Goal: Information Seeking & Learning: Learn about a topic

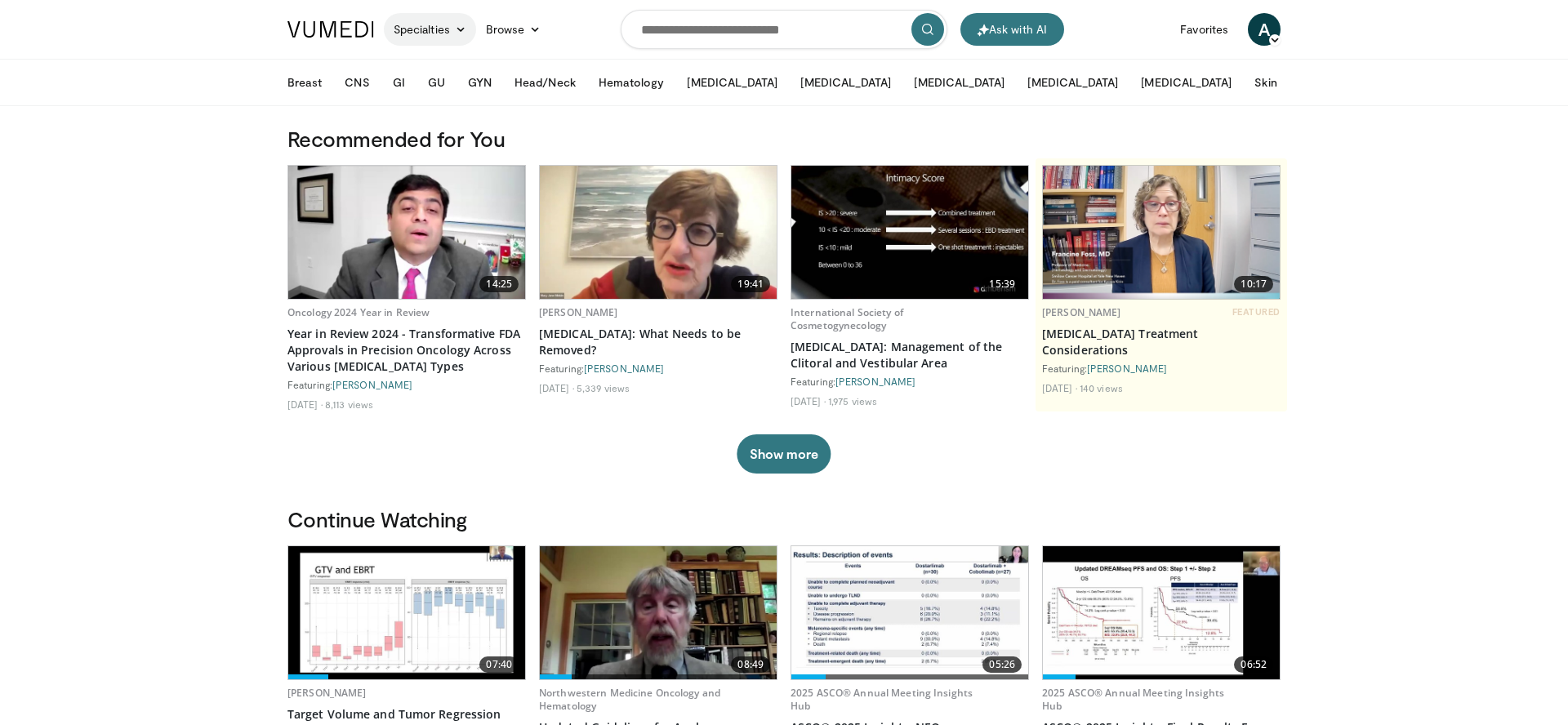
click at [446, 28] on link "Specialties" at bounding box center [429, 29] width 93 height 32
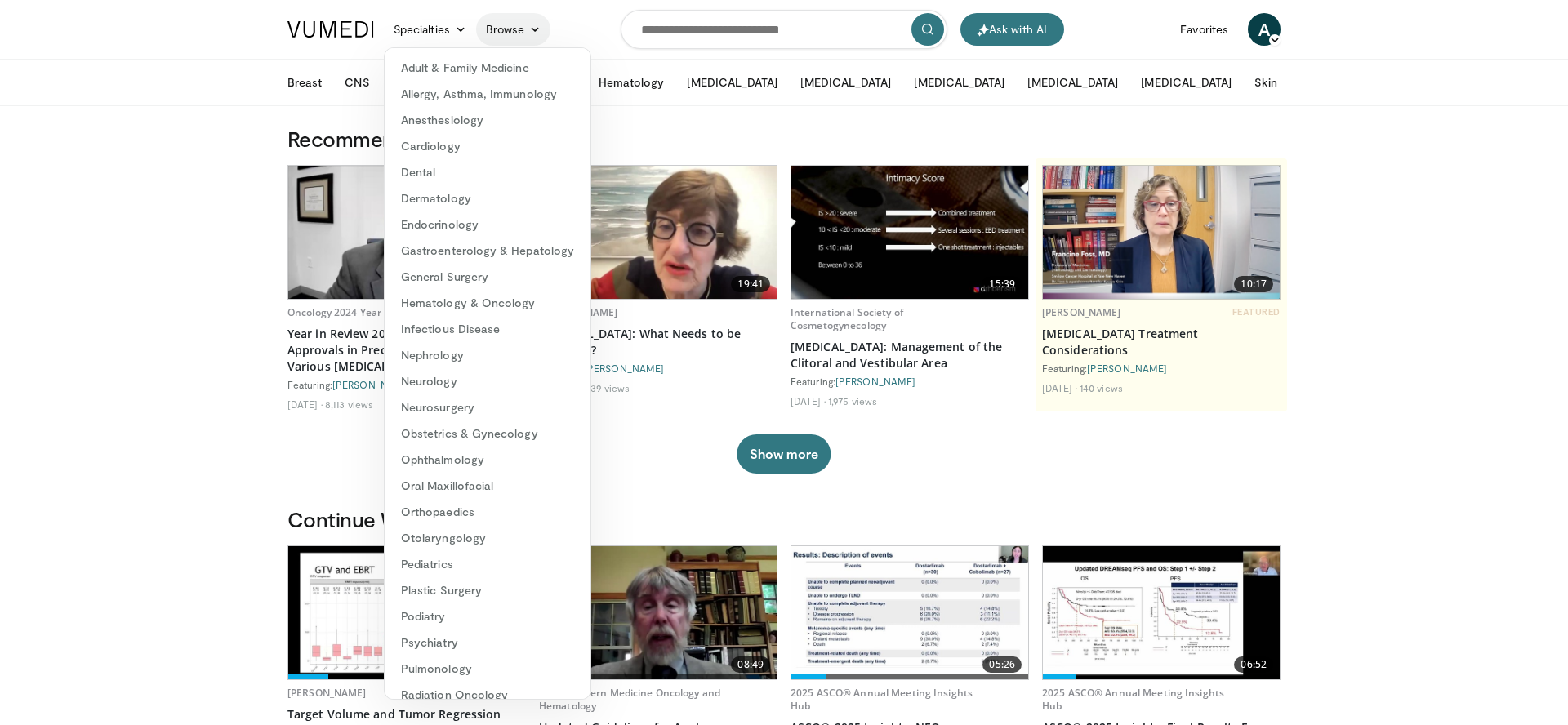
click at [496, 28] on link "Browse" at bounding box center [514, 29] width 75 height 32
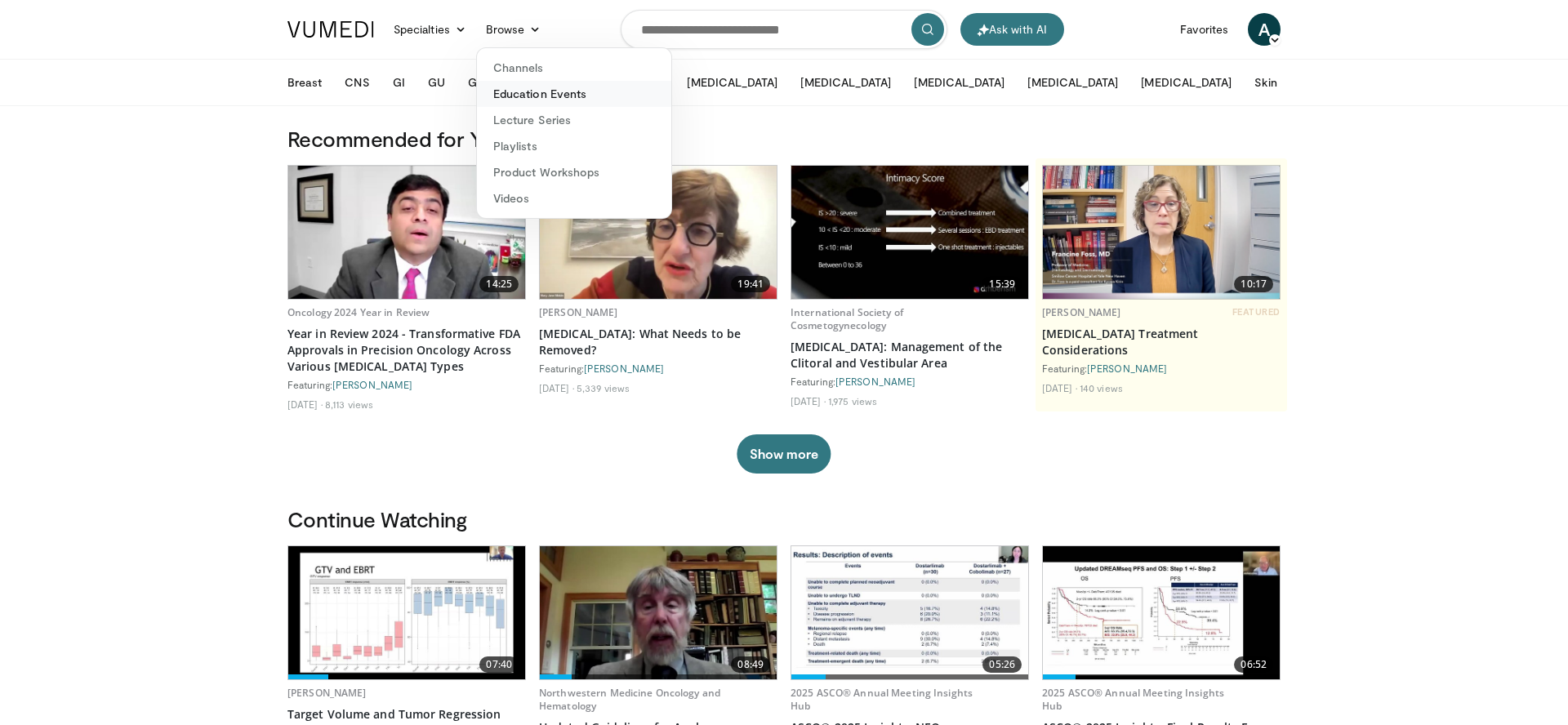
click at [542, 81] on link "Education Events" at bounding box center [574, 93] width 195 height 26
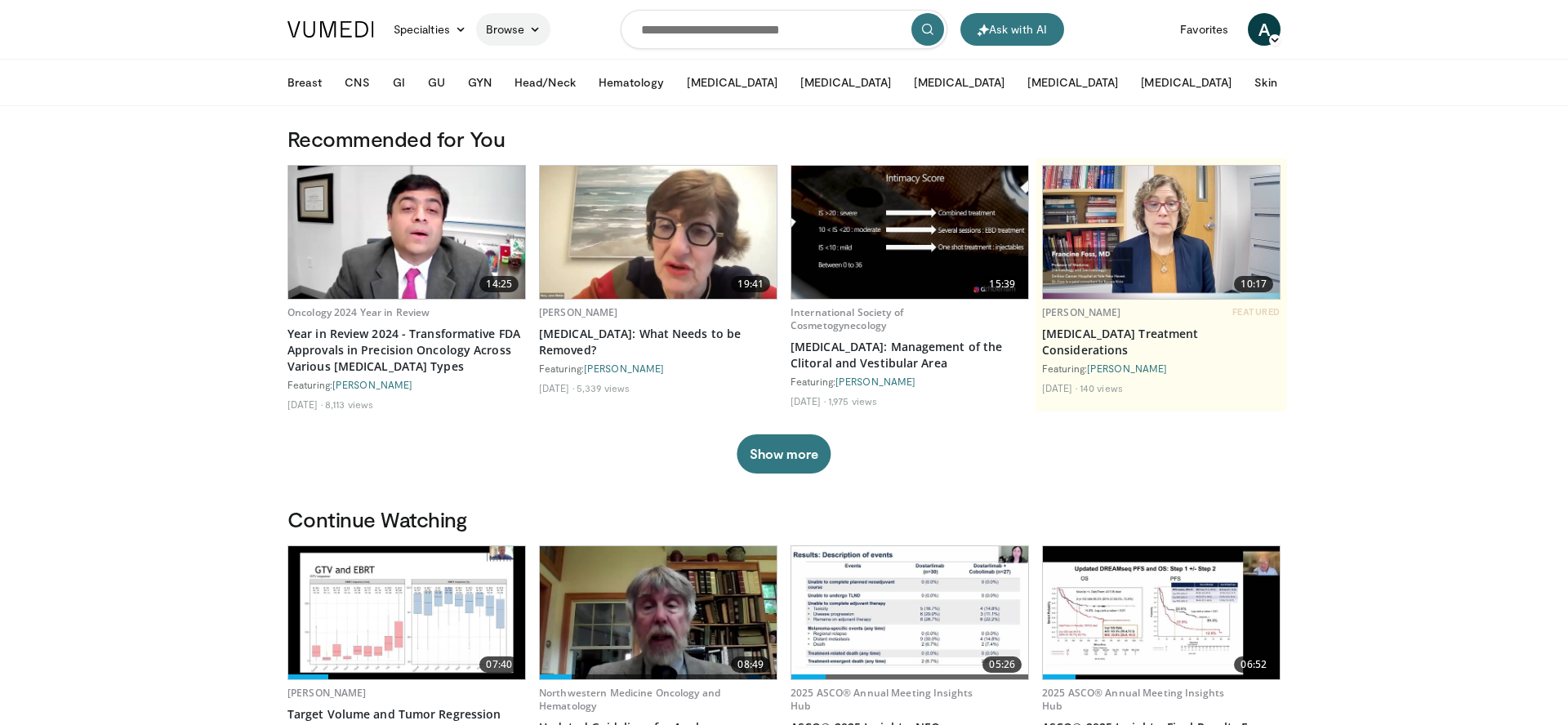
click at [517, 31] on link "Browse" at bounding box center [514, 29] width 75 height 32
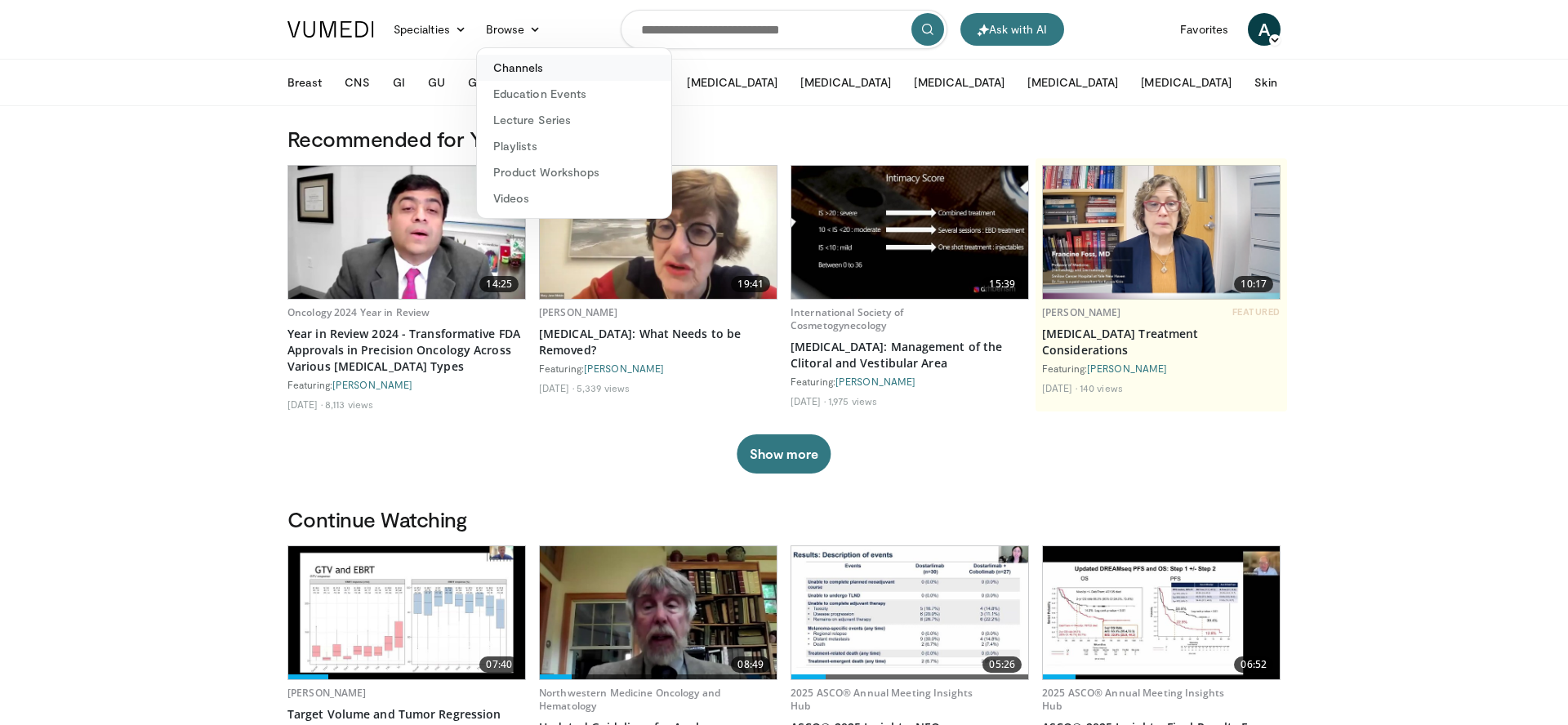
click at [540, 78] on link "Channels" at bounding box center [574, 67] width 195 height 26
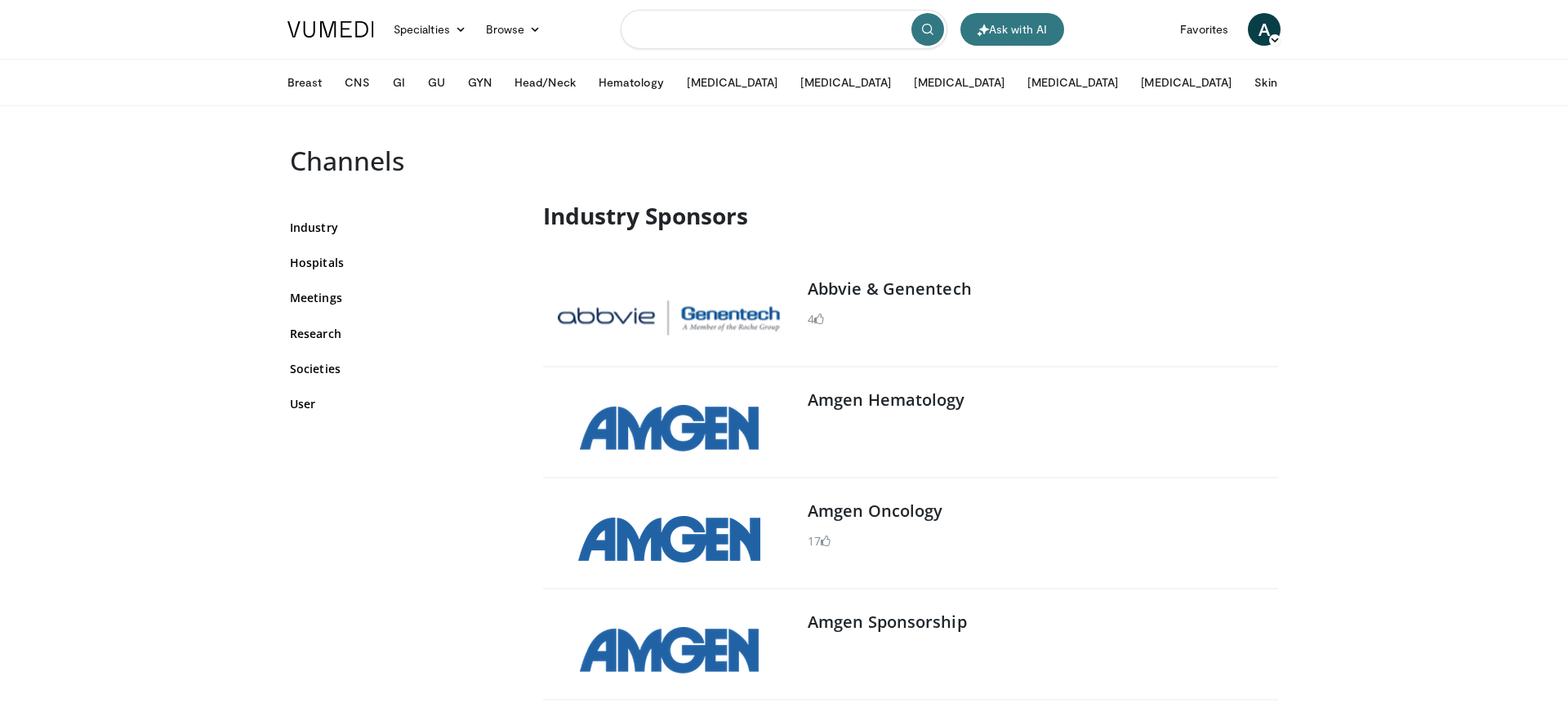
click at [678, 43] on input "Search topics, interventions" at bounding box center [784, 30] width 327 height 39
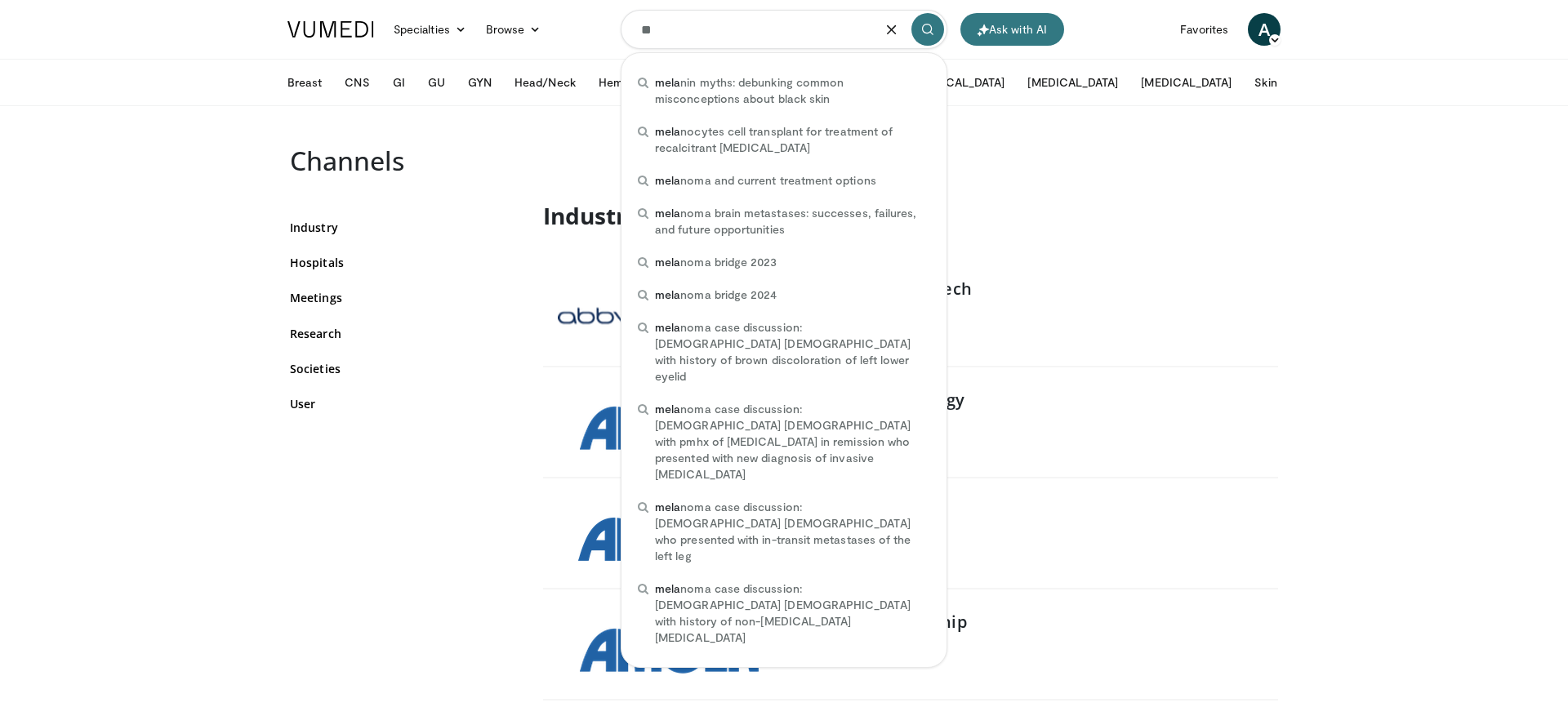
type input "*"
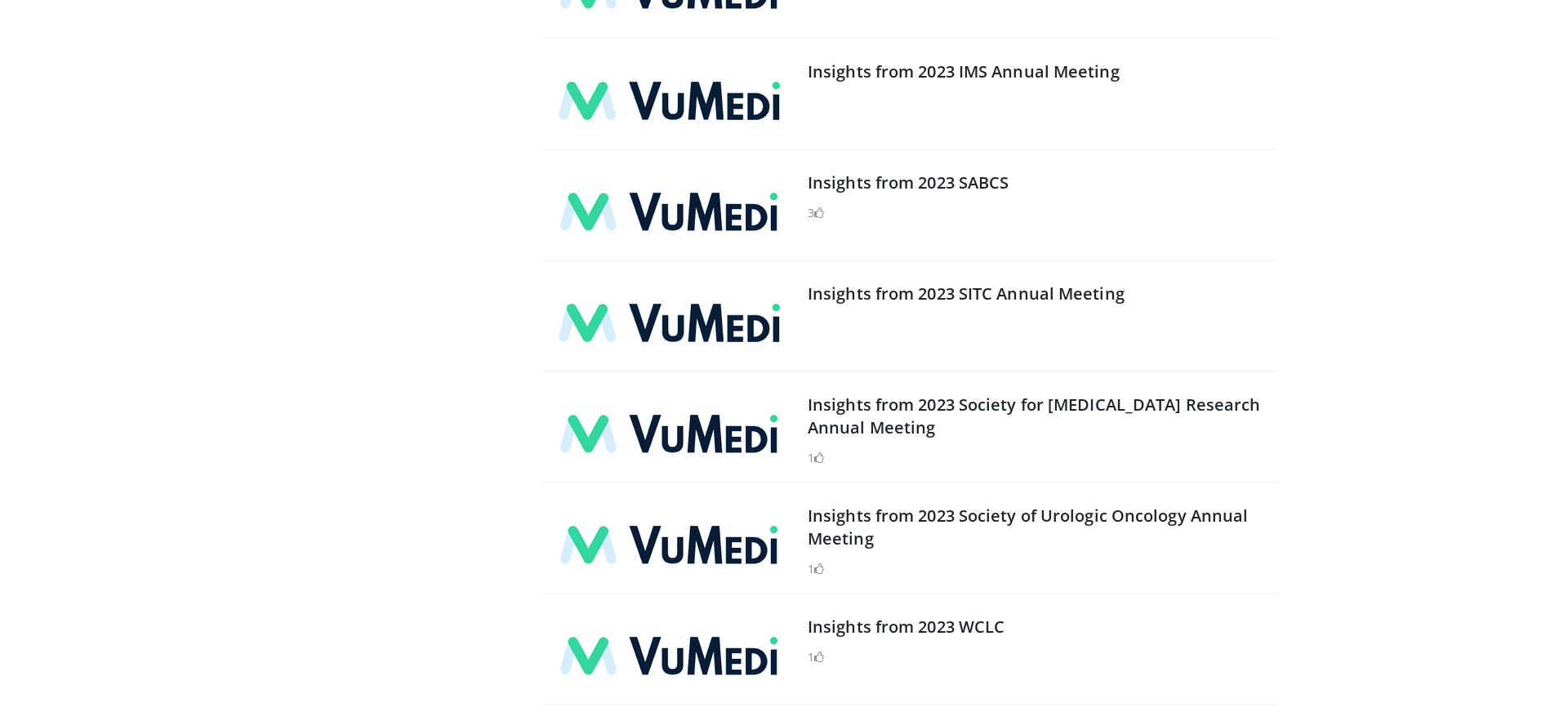
scroll to position [27999, 0]
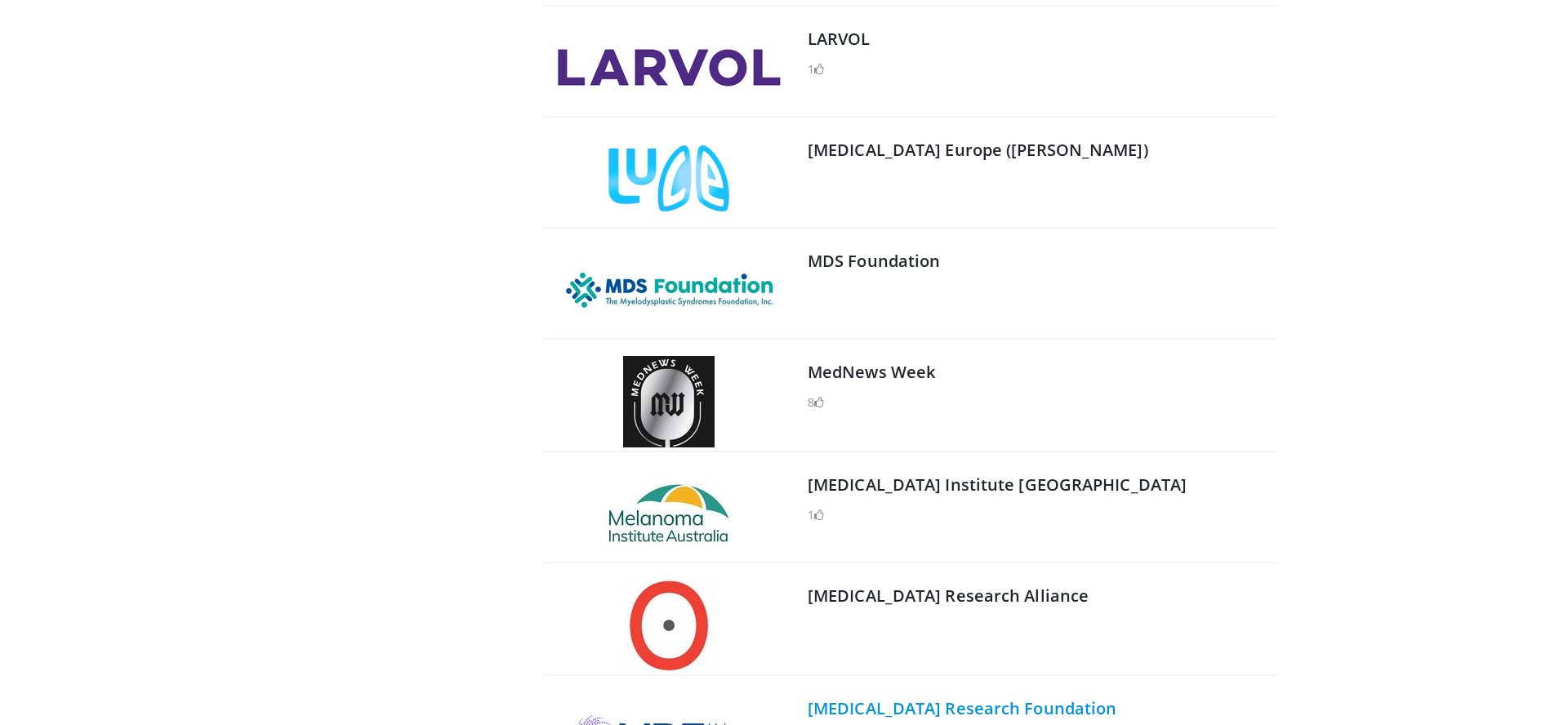
click at [925, 697] on link "[MEDICAL_DATA] Research Foundation" at bounding box center [962, 708] width 309 height 22
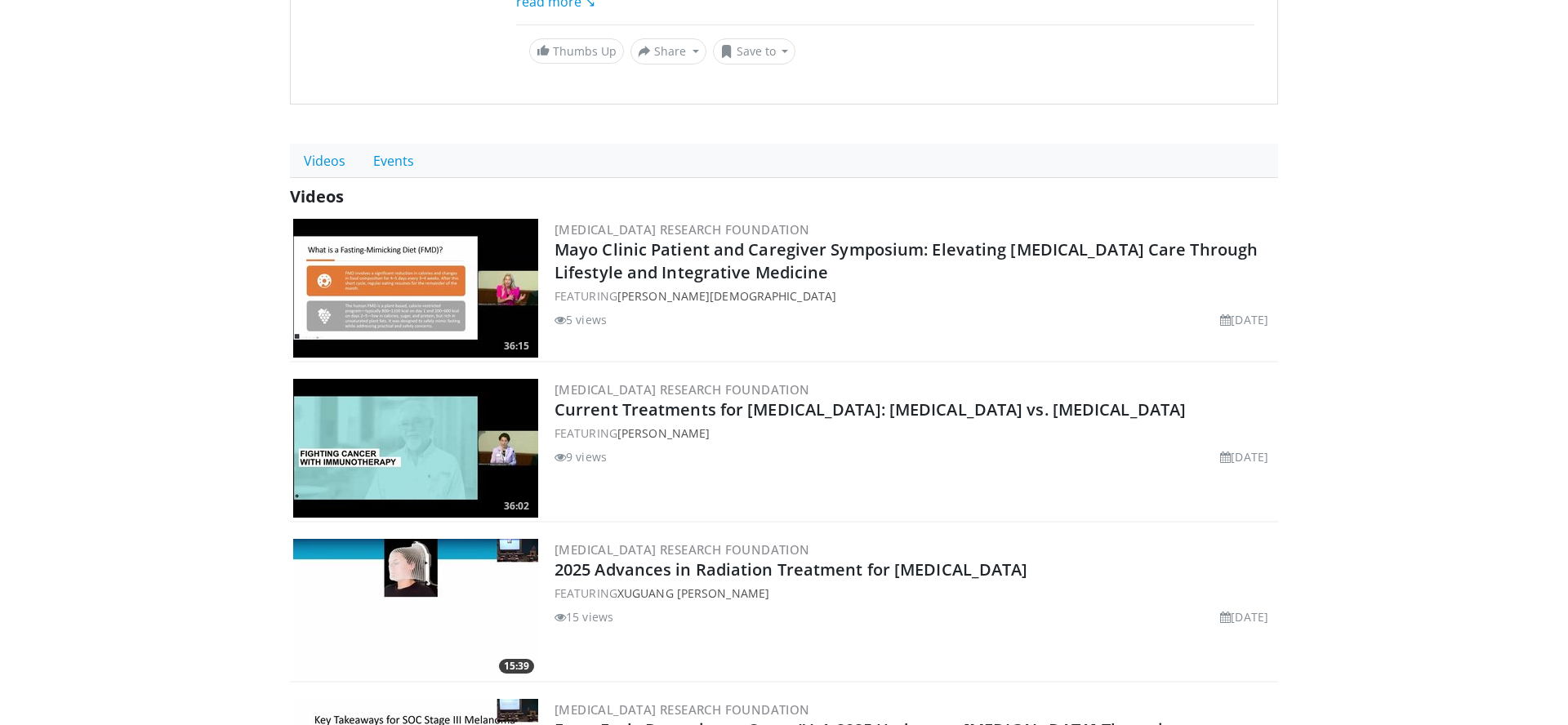
scroll to position [331, 0]
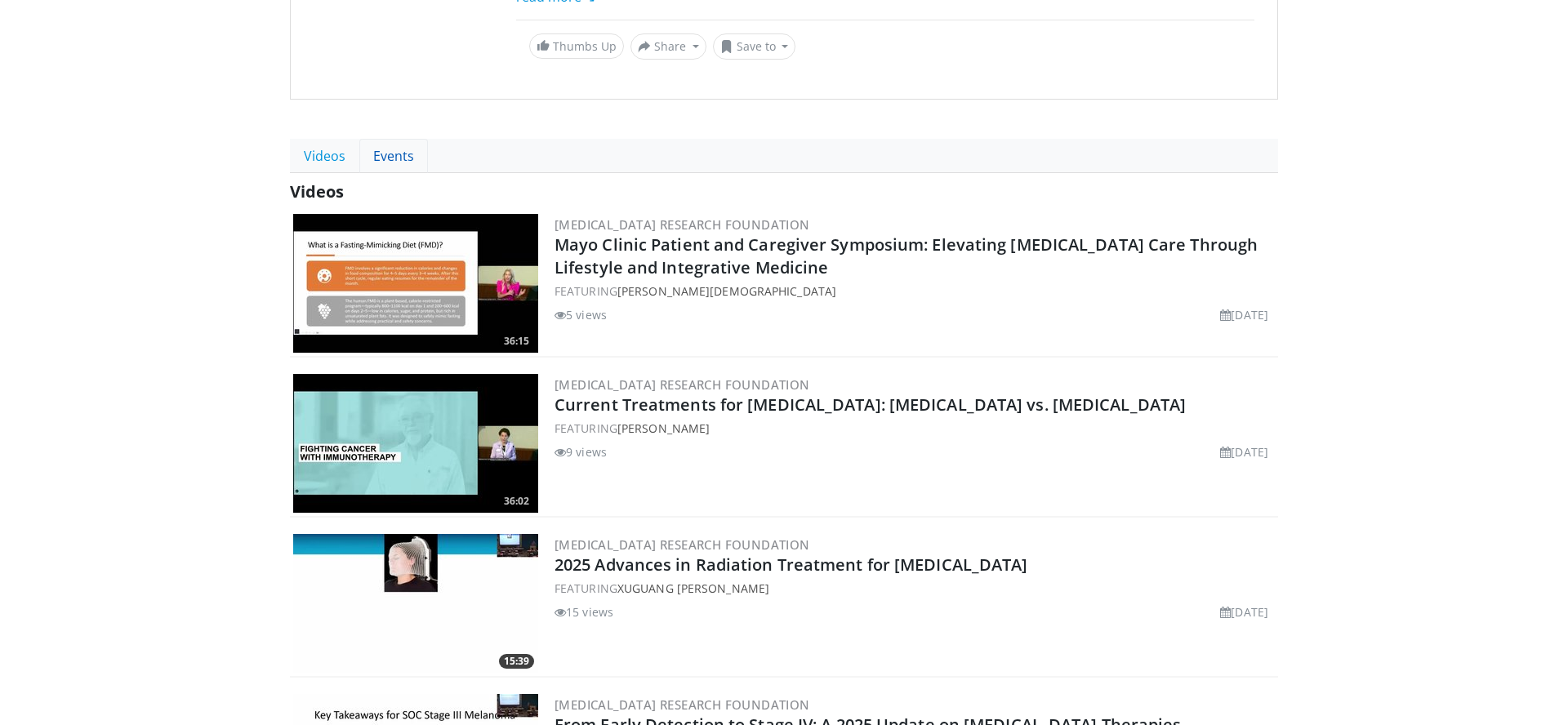
click at [401, 151] on link "Events" at bounding box center [394, 156] width 69 height 34
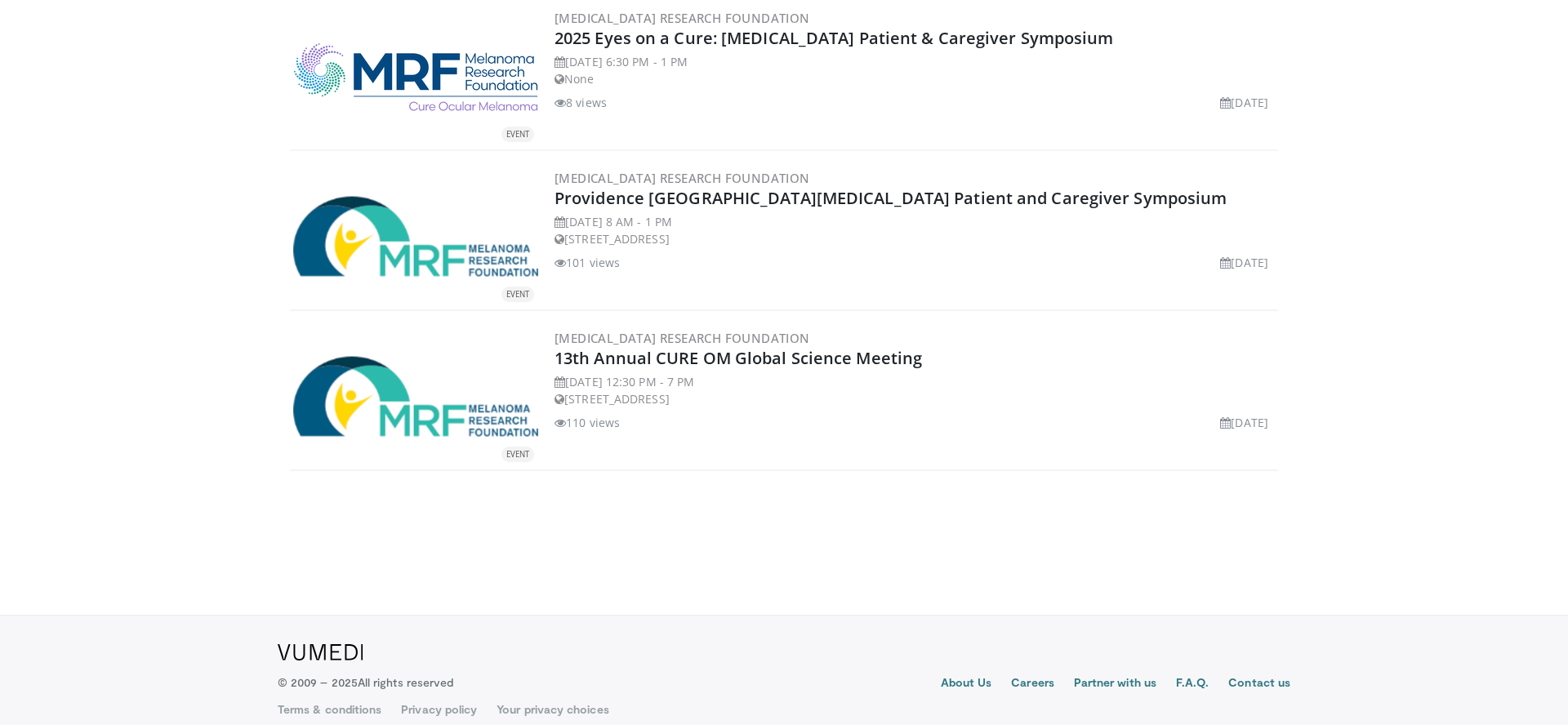
scroll to position [908, 0]
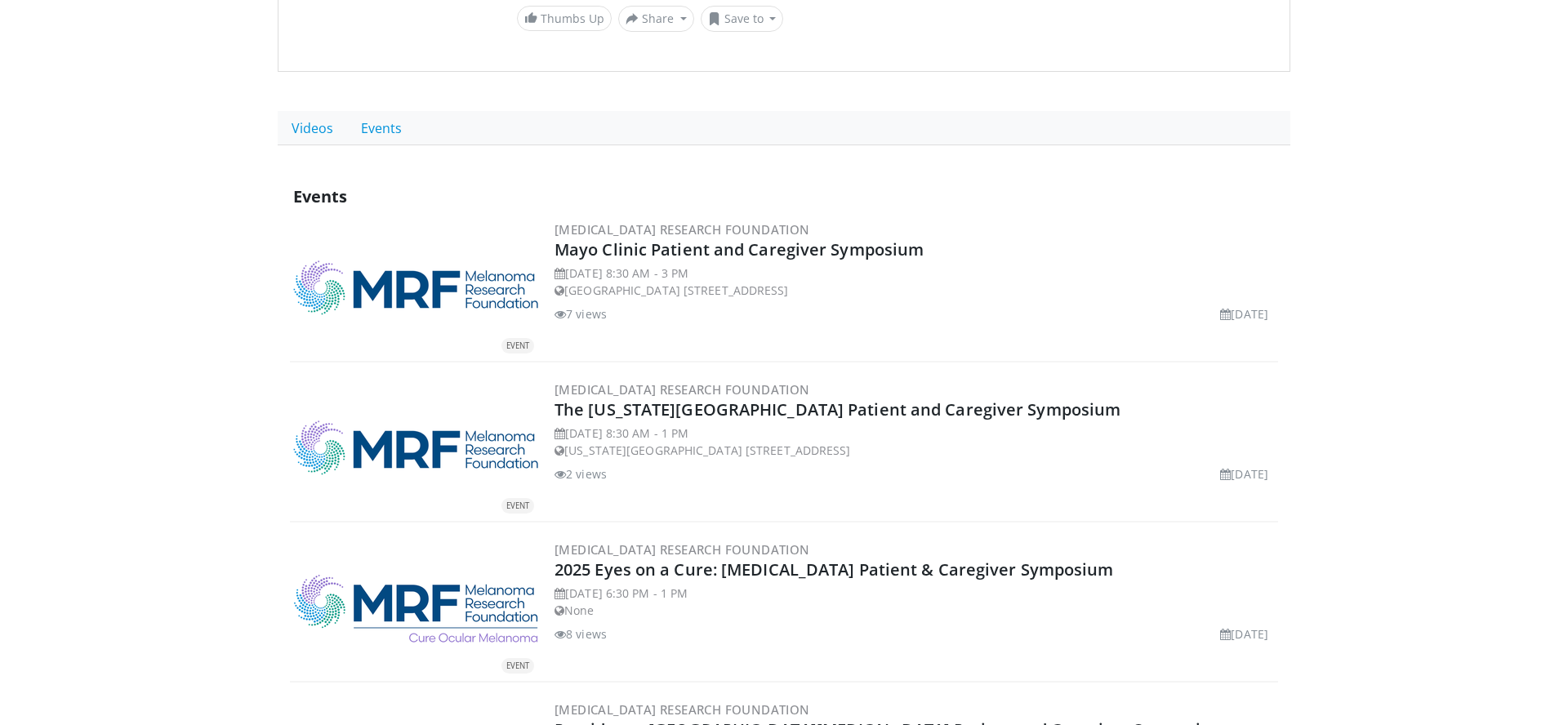
scroll to position [355, 0]
